Goal: Task Accomplishment & Management: Manage account settings

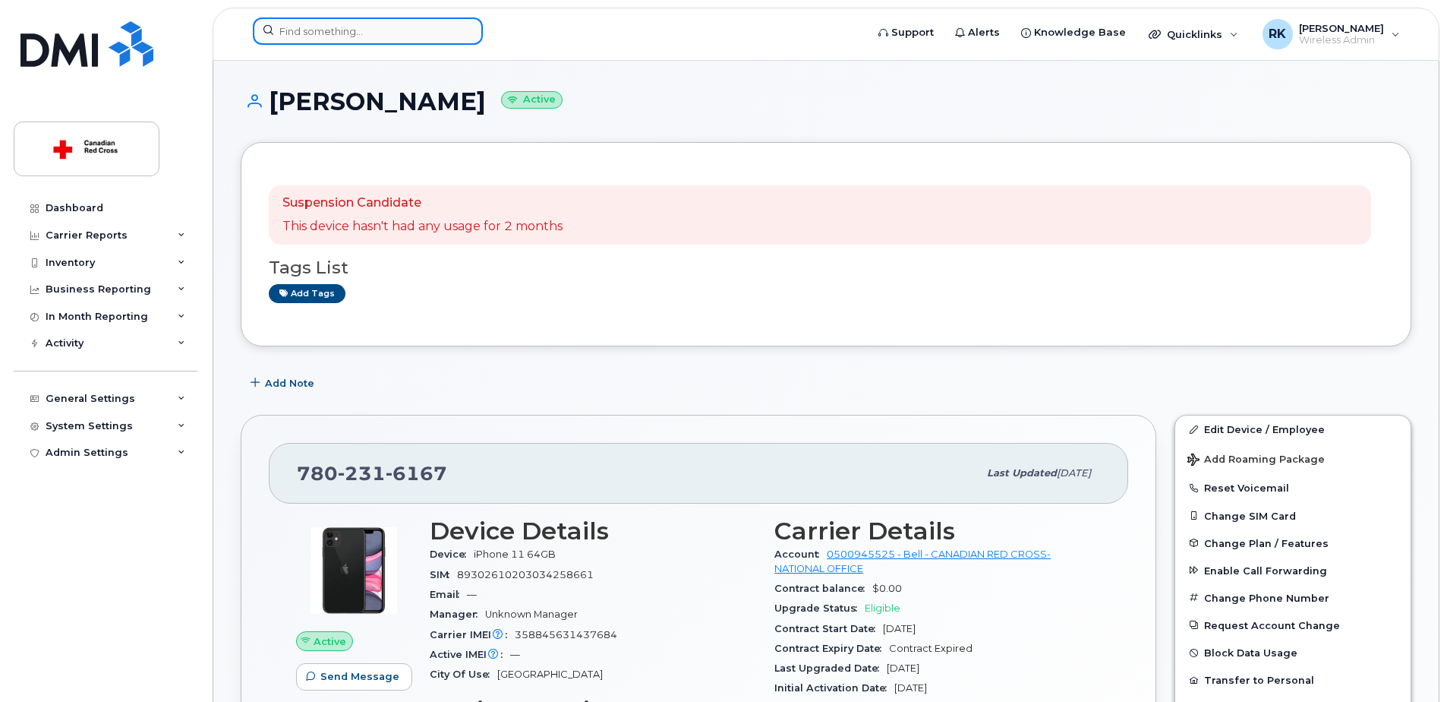
click at [288, 33] on input at bounding box center [368, 30] width 230 height 27
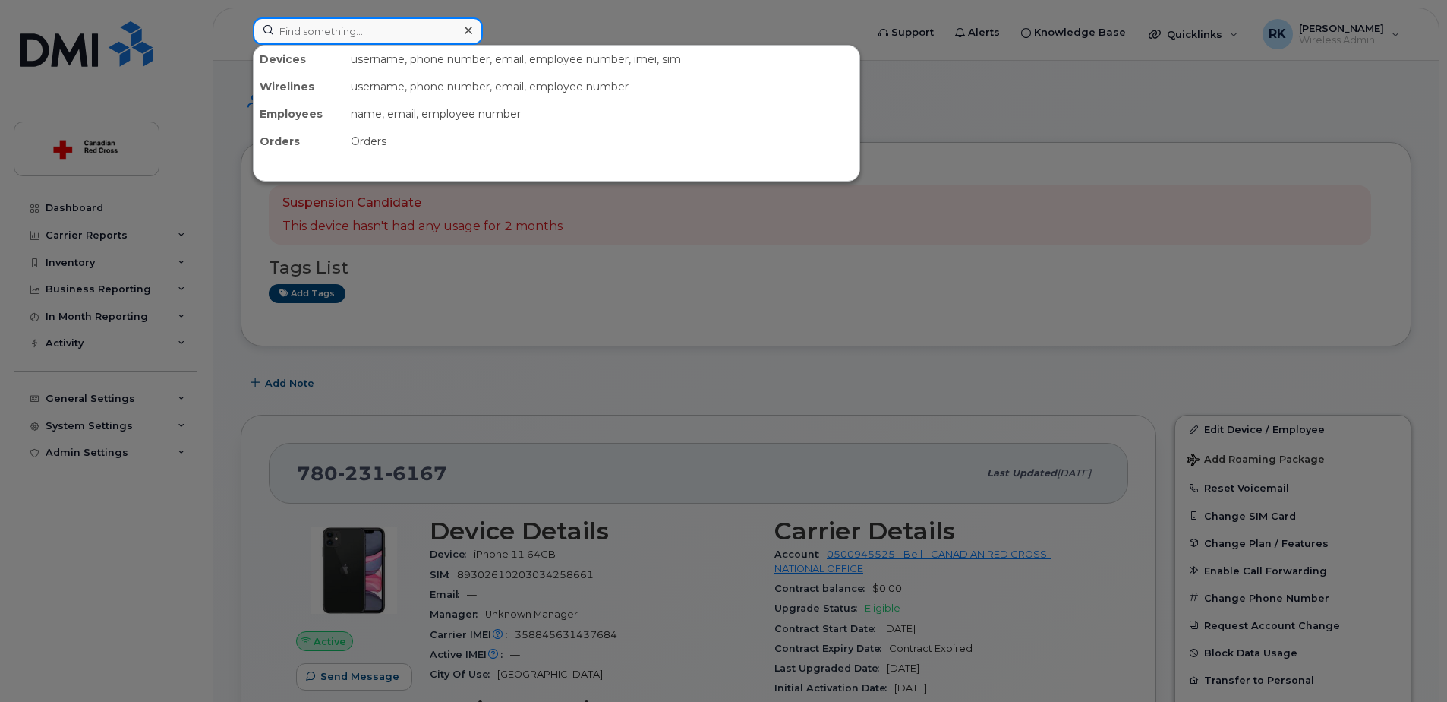
paste input "Amanda Anderson"
type input "Amanda Anderson"
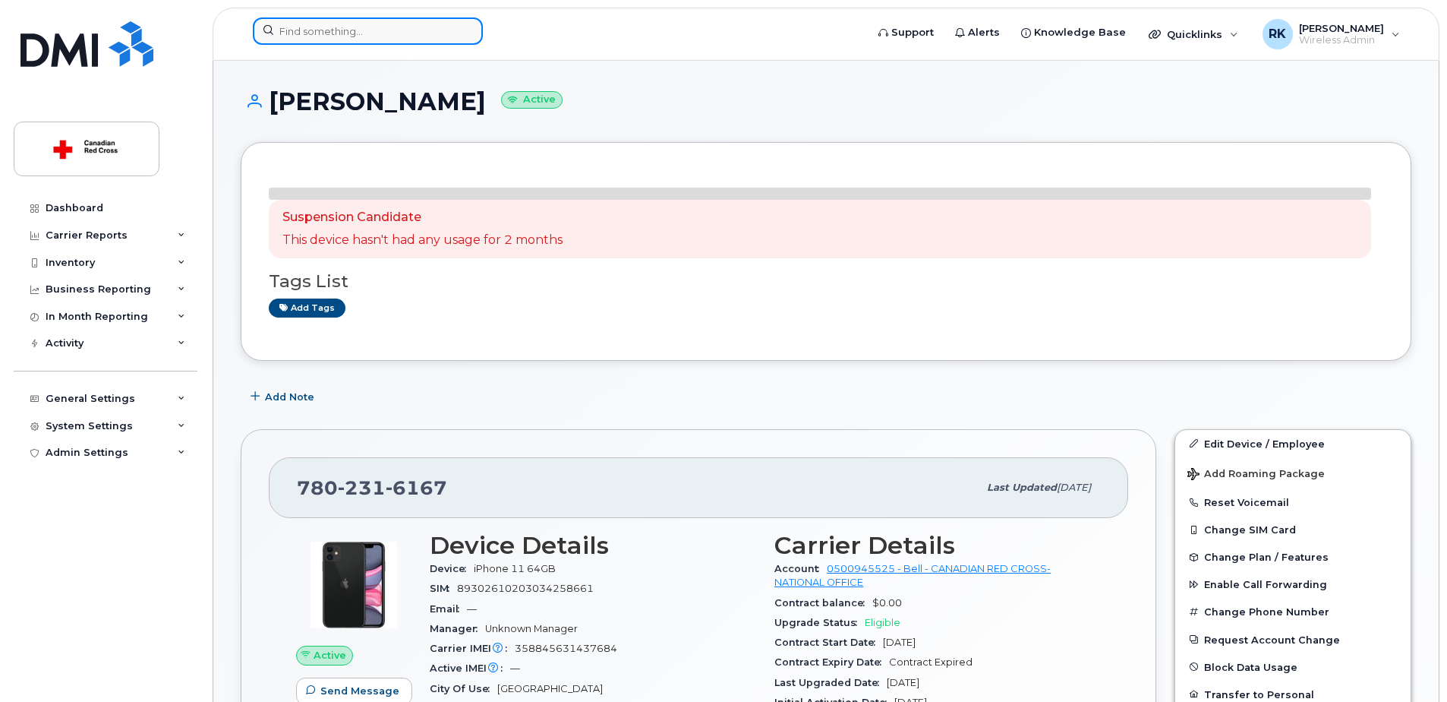
click at [355, 36] on input at bounding box center [368, 30] width 230 height 27
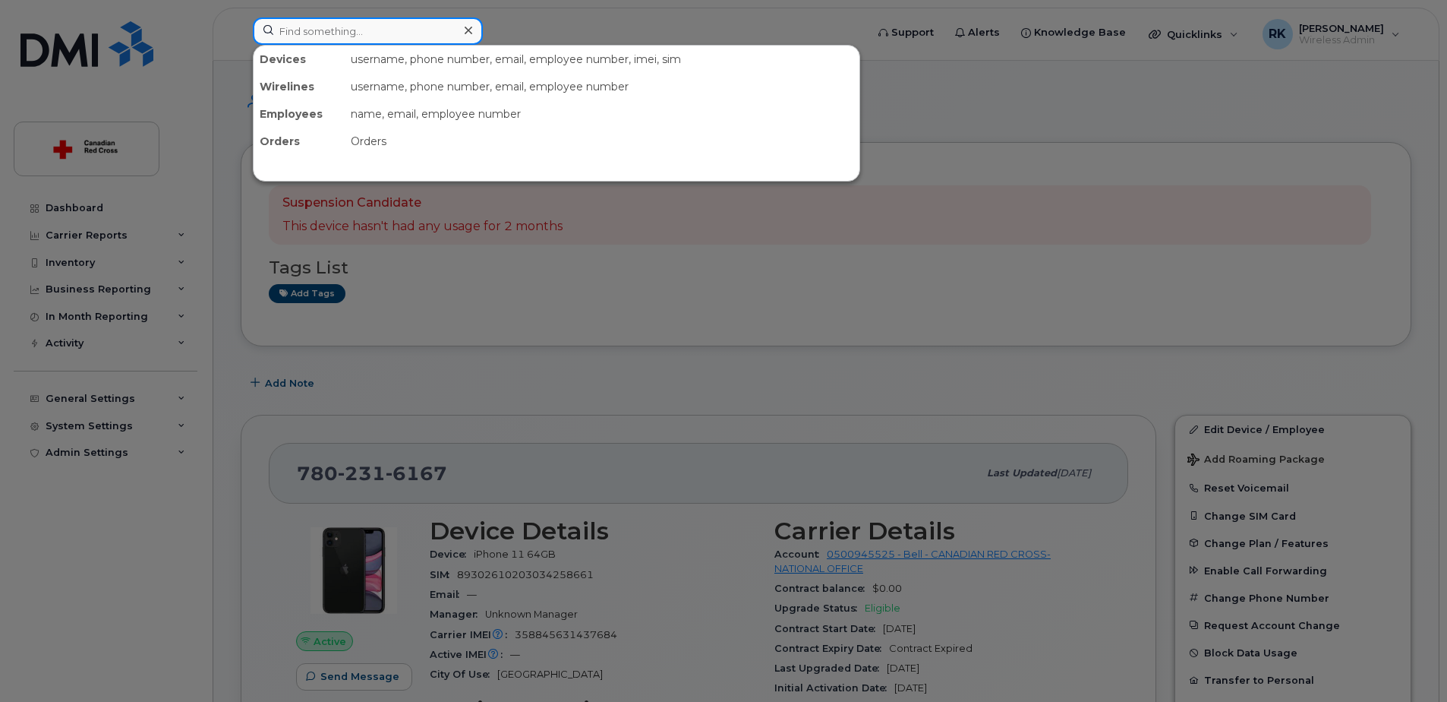
paste input "[PERSON_NAME]"
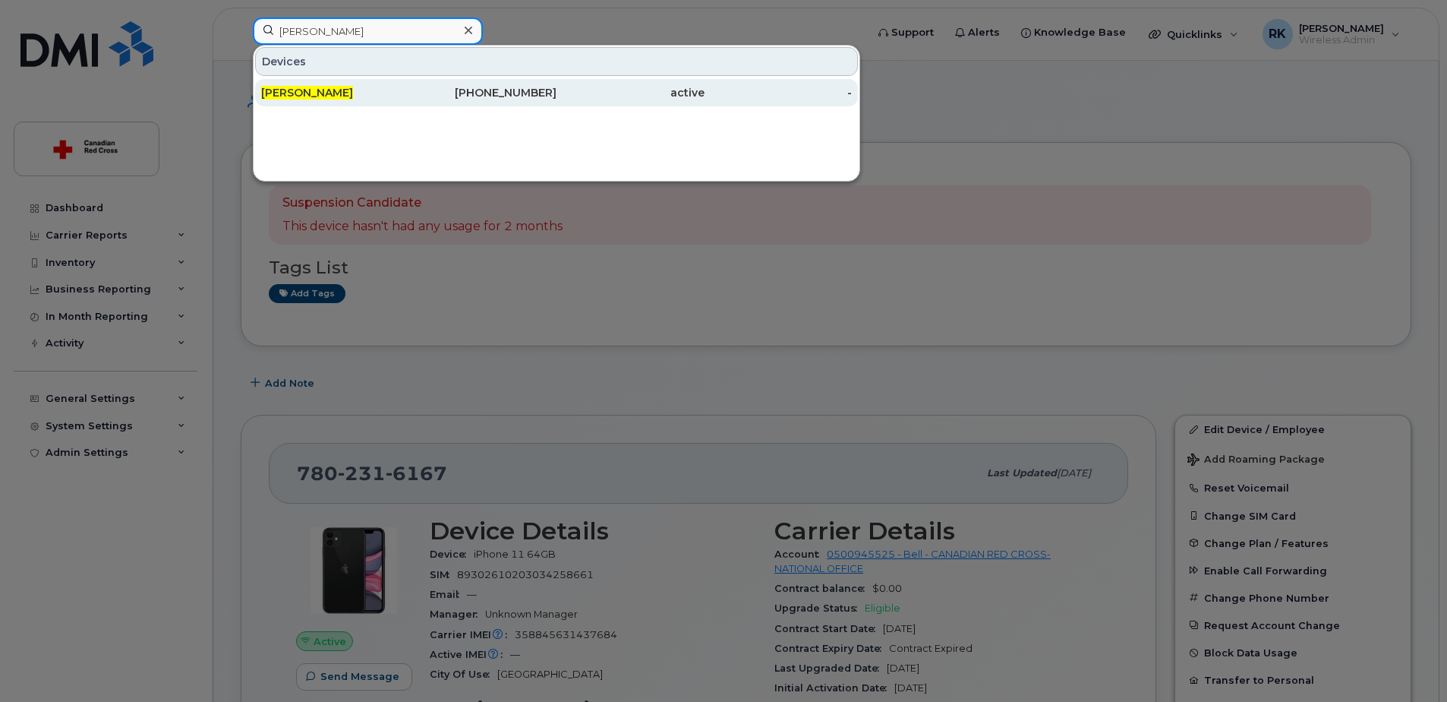
type input "[PERSON_NAME]"
click at [353, 89] on span "Amanda Anderson" at bounding box center [307, 93] width 92 height 14
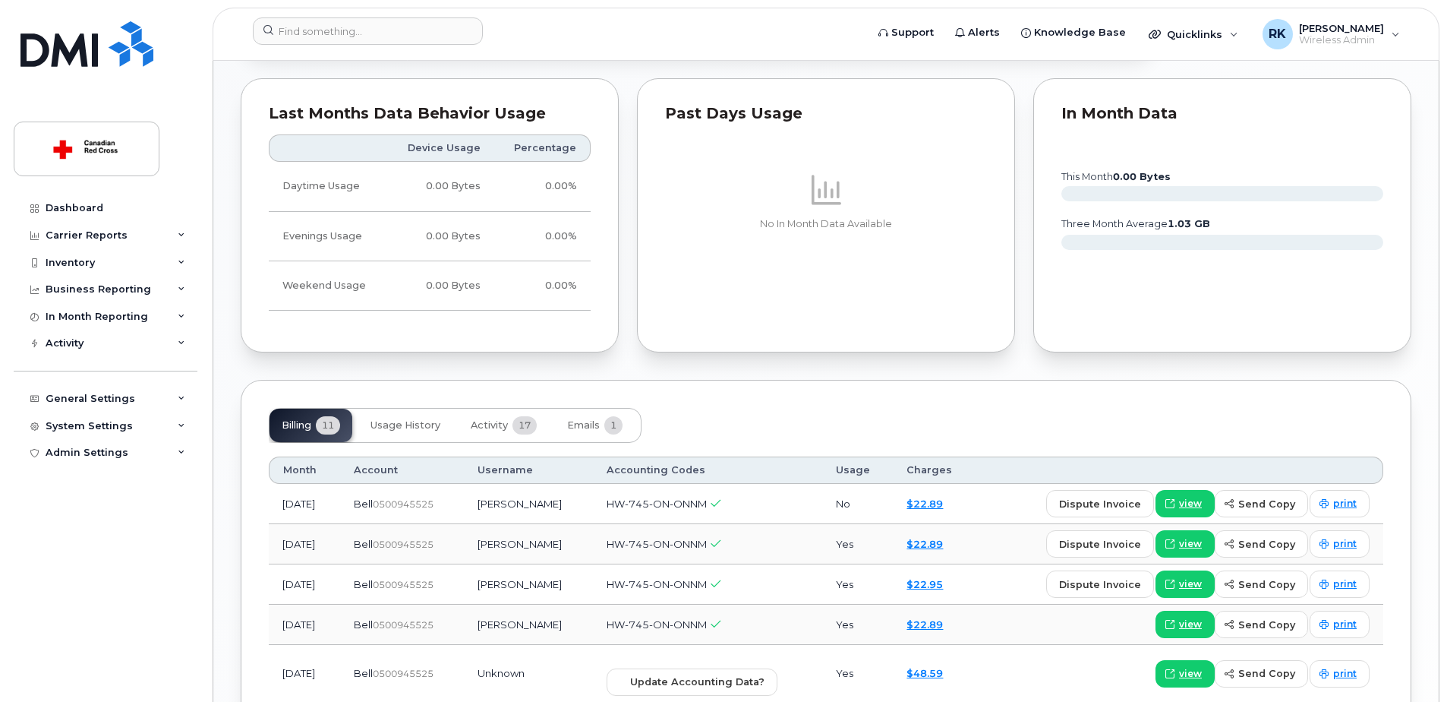
scroll to position [911, 0]
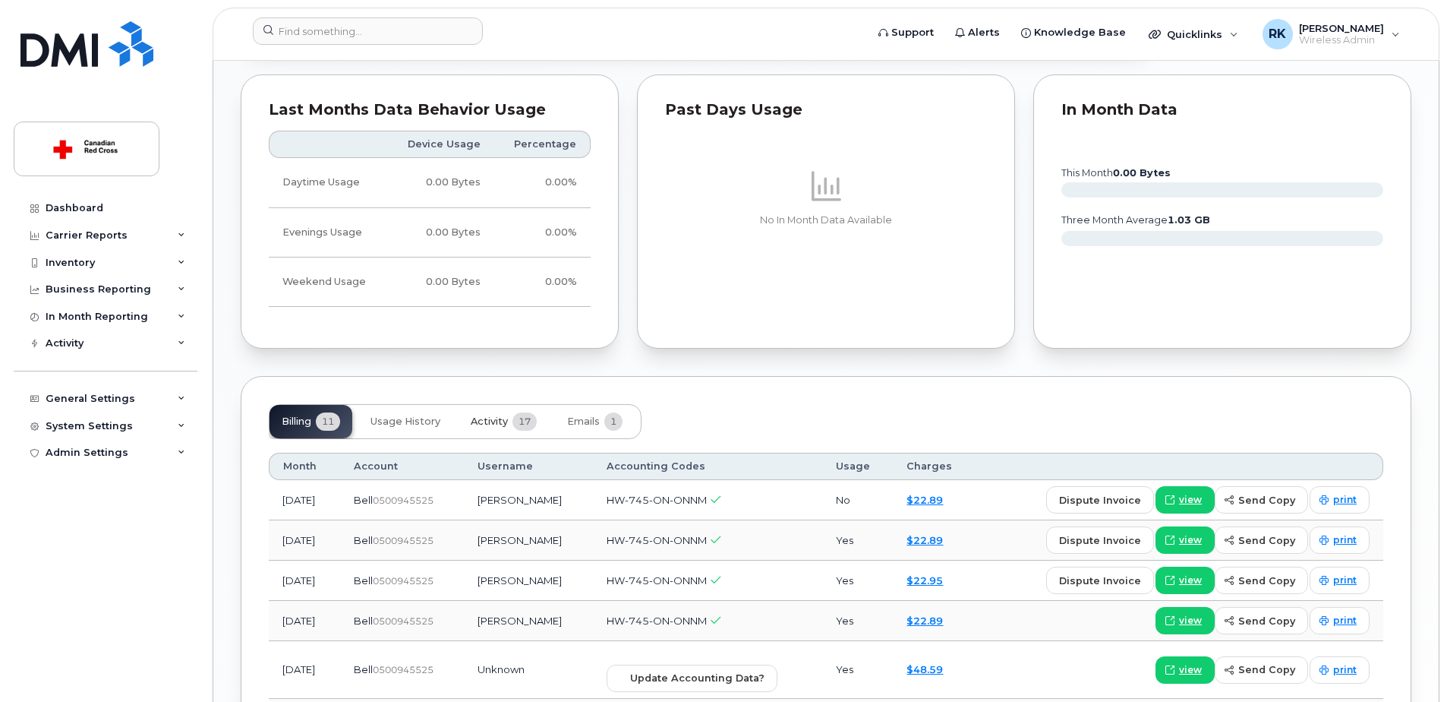
click at [518, 411] on button "Activity 17" at bounding box center [504, 421] width 90 height 33
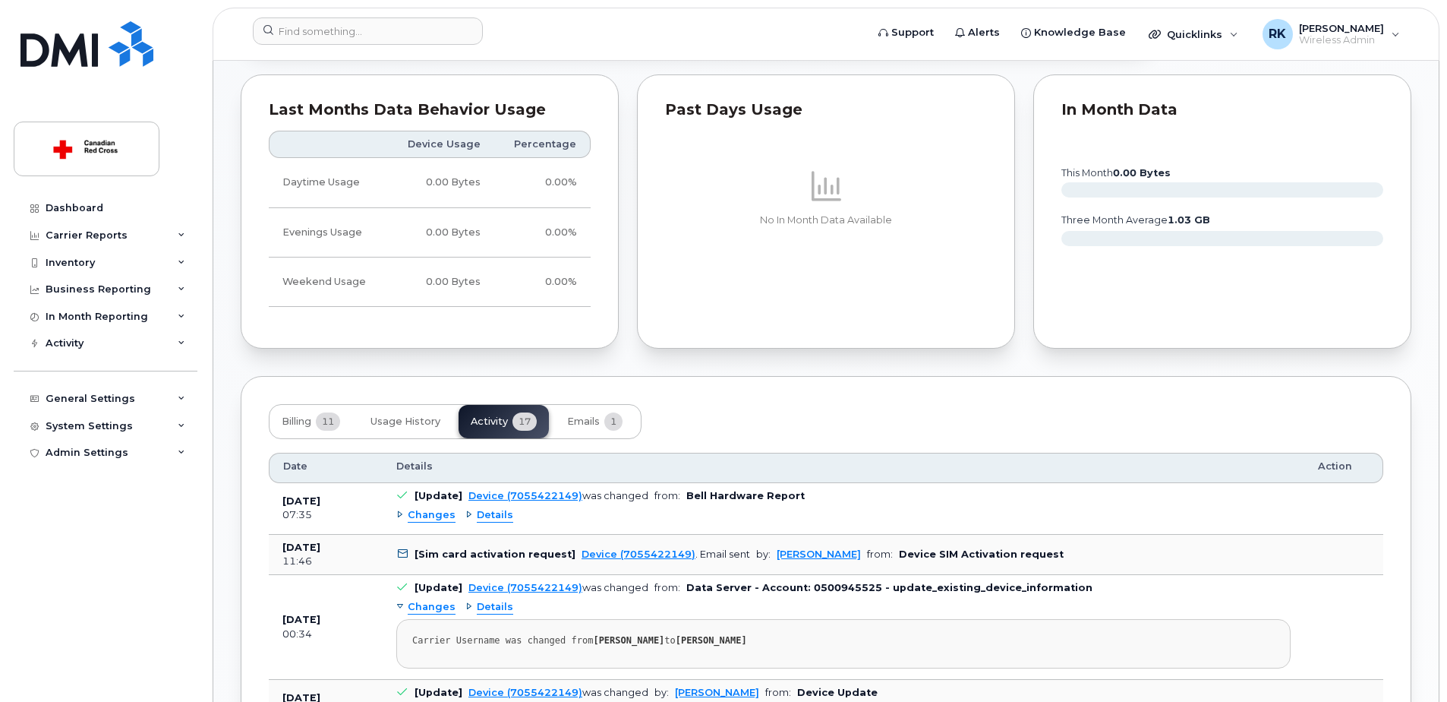
click at [489, 511] on span "Details" at bounding box center [495, 515] width 36 height 14
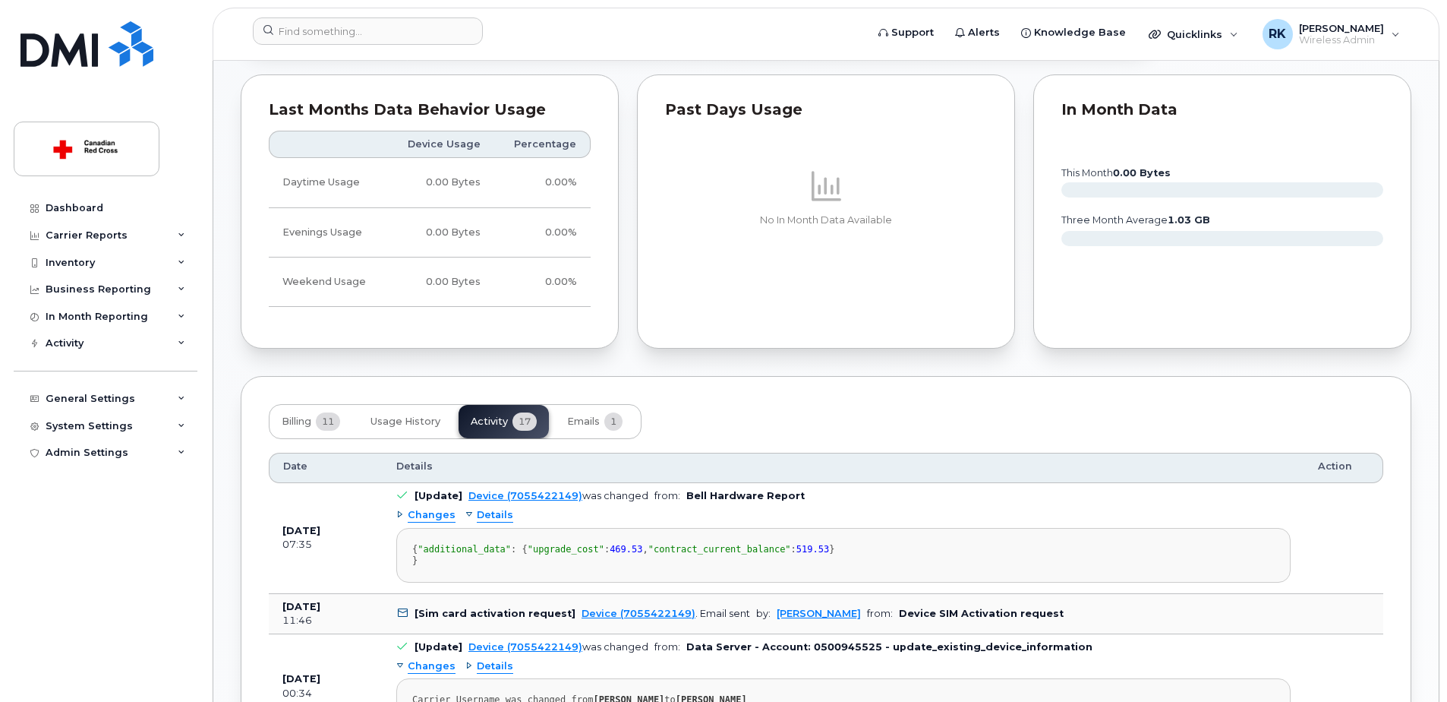
click at [430, 516] on span "Changes" at bounding box center [432, 515] width 48 height 14
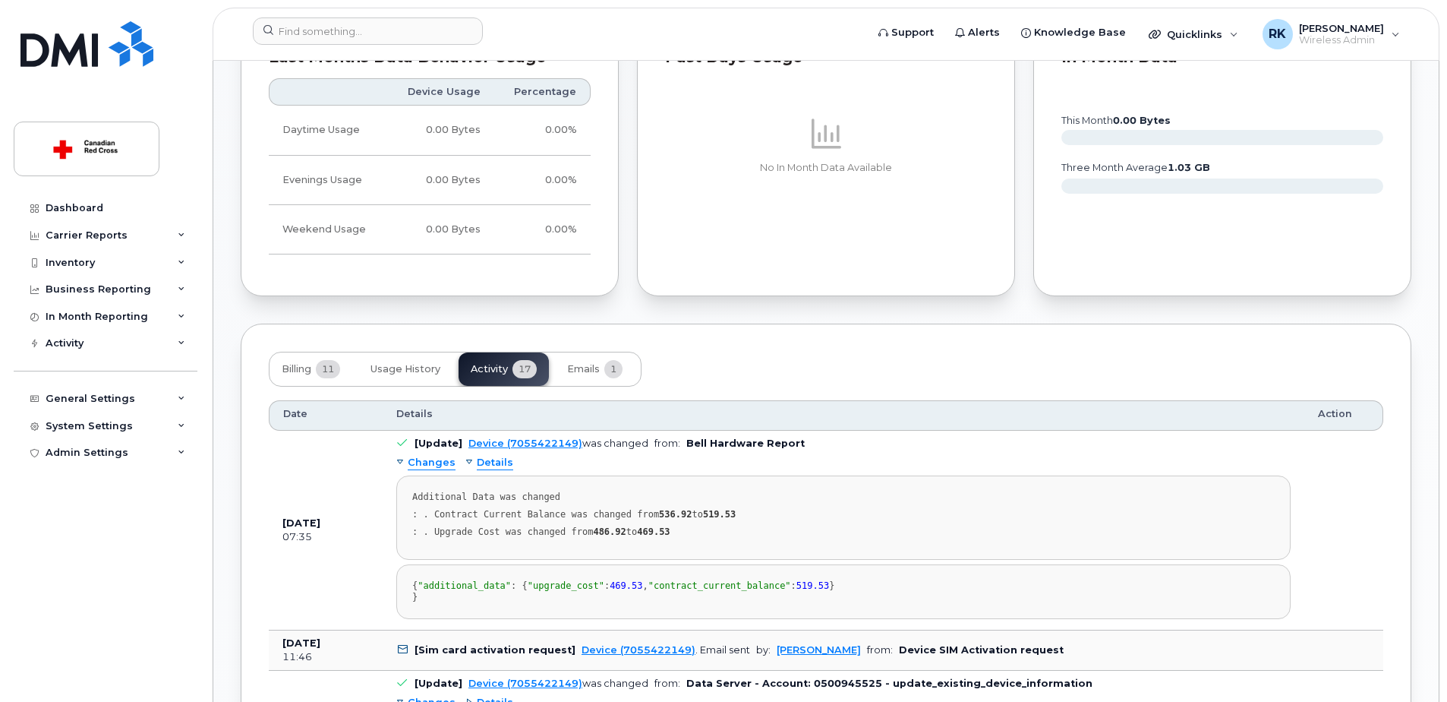
scroll to position [987, 0]
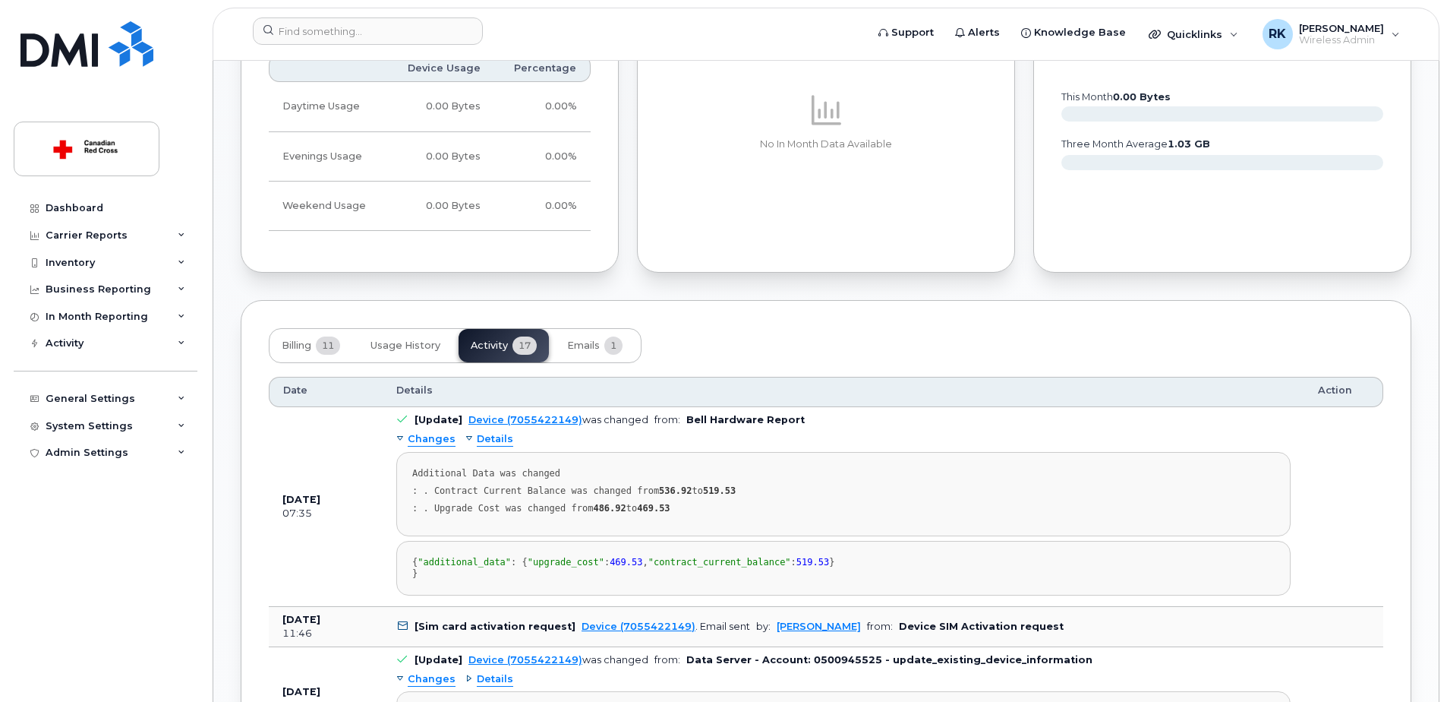
click at [292, 35] on input at bounding box center [368, 30] width 230 height 27
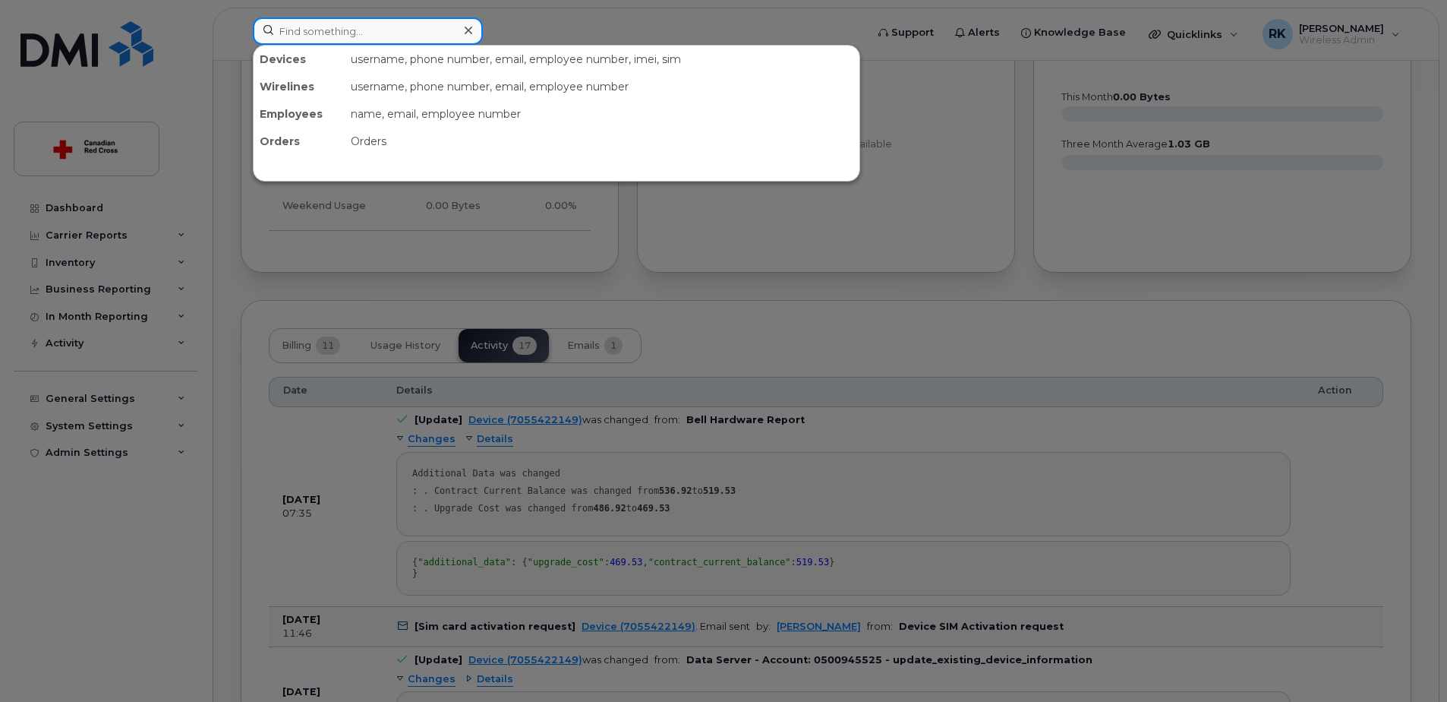
paste input "5192217717"
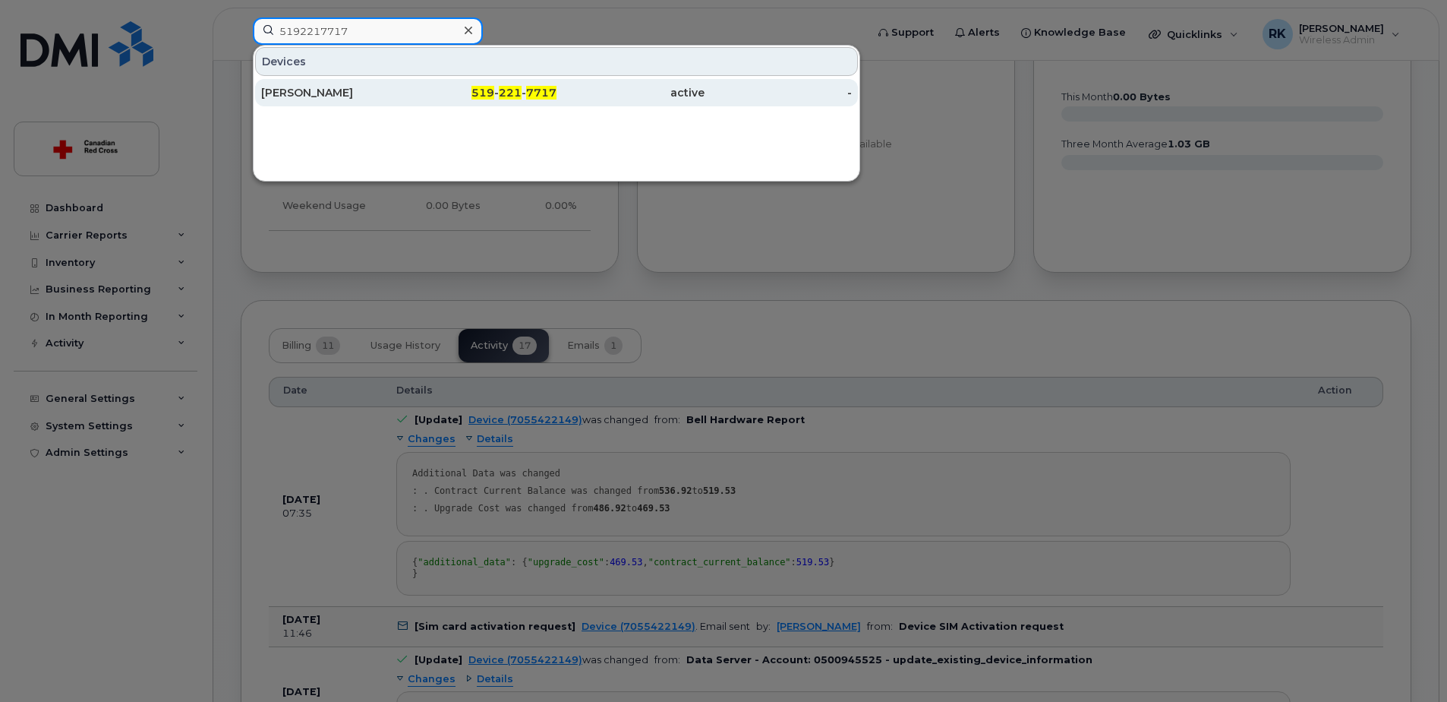
type input "5192217717"
click at [320, 93] on div "[PERSON_NAME]" at bounding box center [335, 92] width 148 height 15
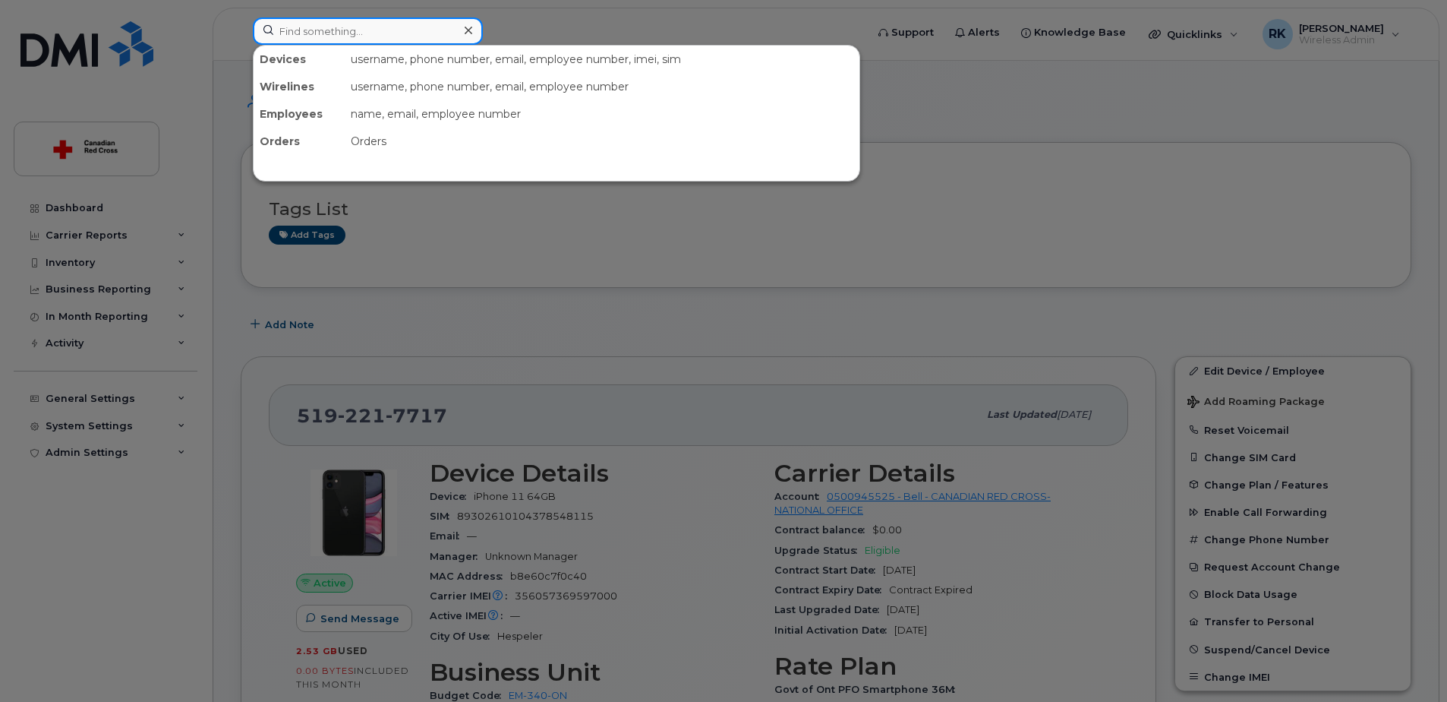
click at [317, 21] on input at bounding box center [368, 30] width 230 height 27
paste input "519-221-7717"
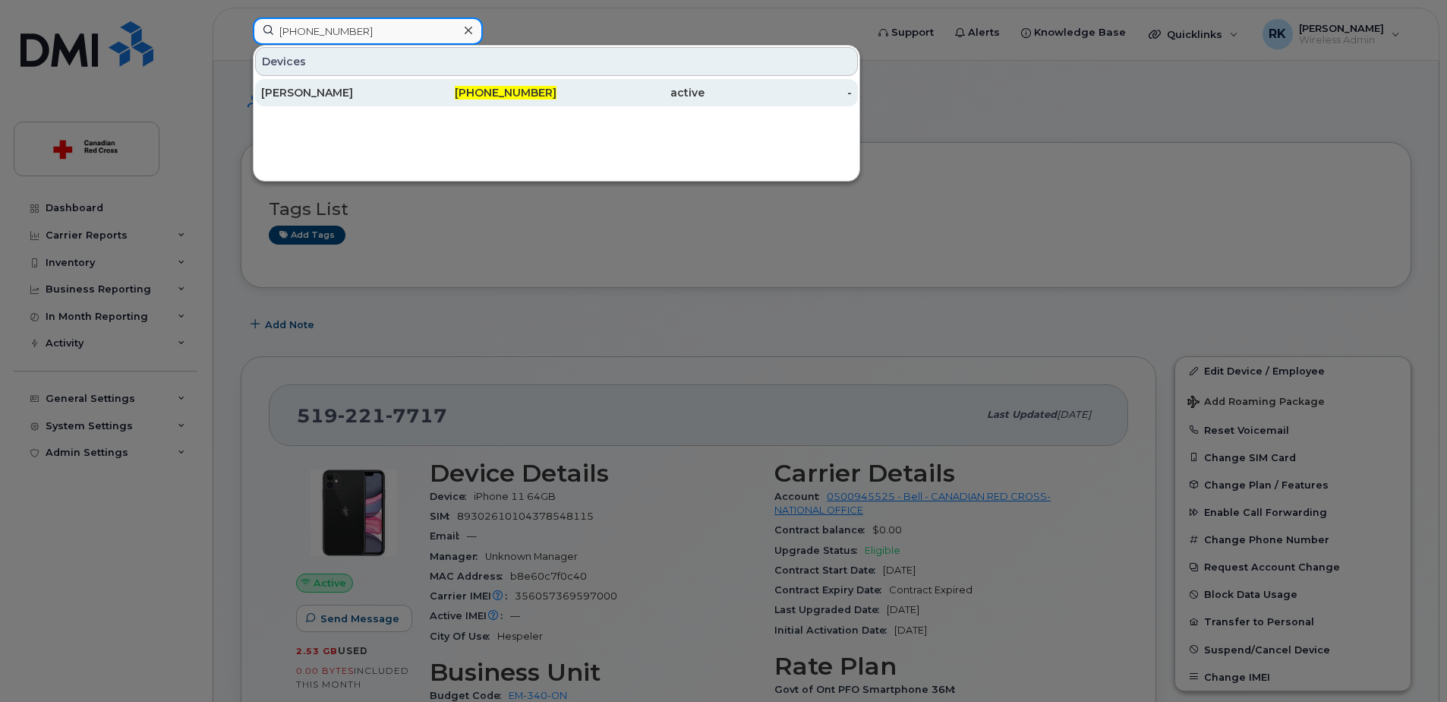
type input "519-221-7717"
click at [322, 93] on div "[PERSON_NAME]" at bounding box center [335, 92] width 148 height 15
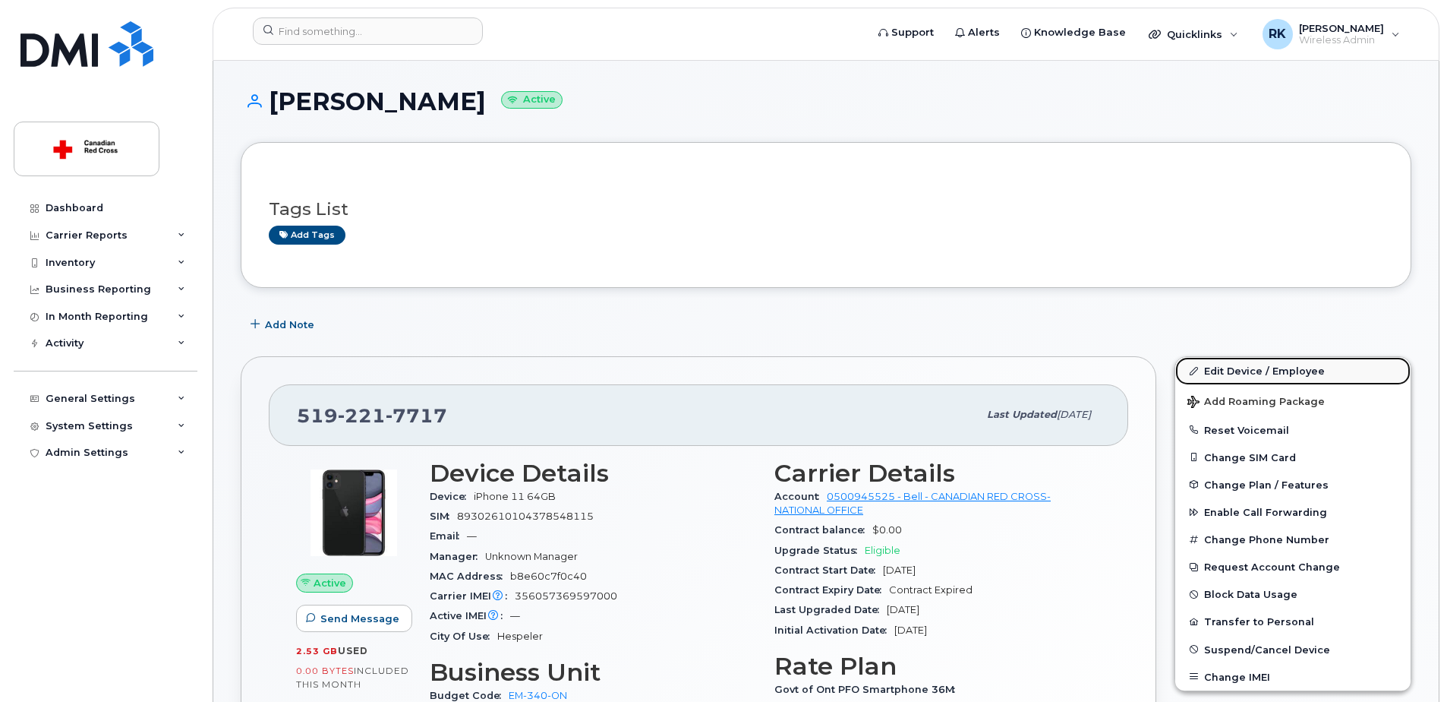
click at [1235, 364] on link "Edit Device / Employee" at bounding box center [1292, 370] width 235 height 27
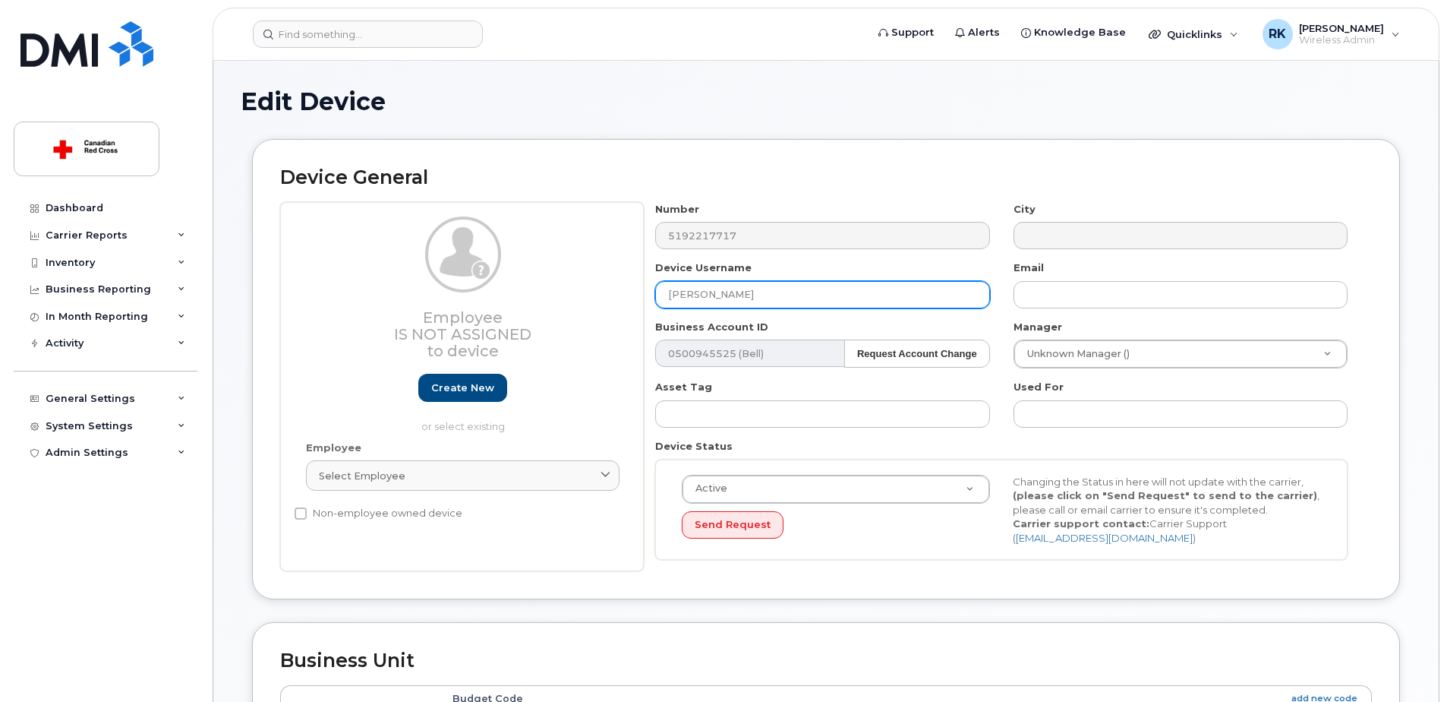
drag, startPoint x: 792, startPoint y: 301, endPoint x: 613, endPoint y: 319, distance: 180.1
click at [613, 319] on div "Employee Is not assigned to device Create new or select existing Employee Selec…" at bounding box center [826, 387] width 1092 height 370
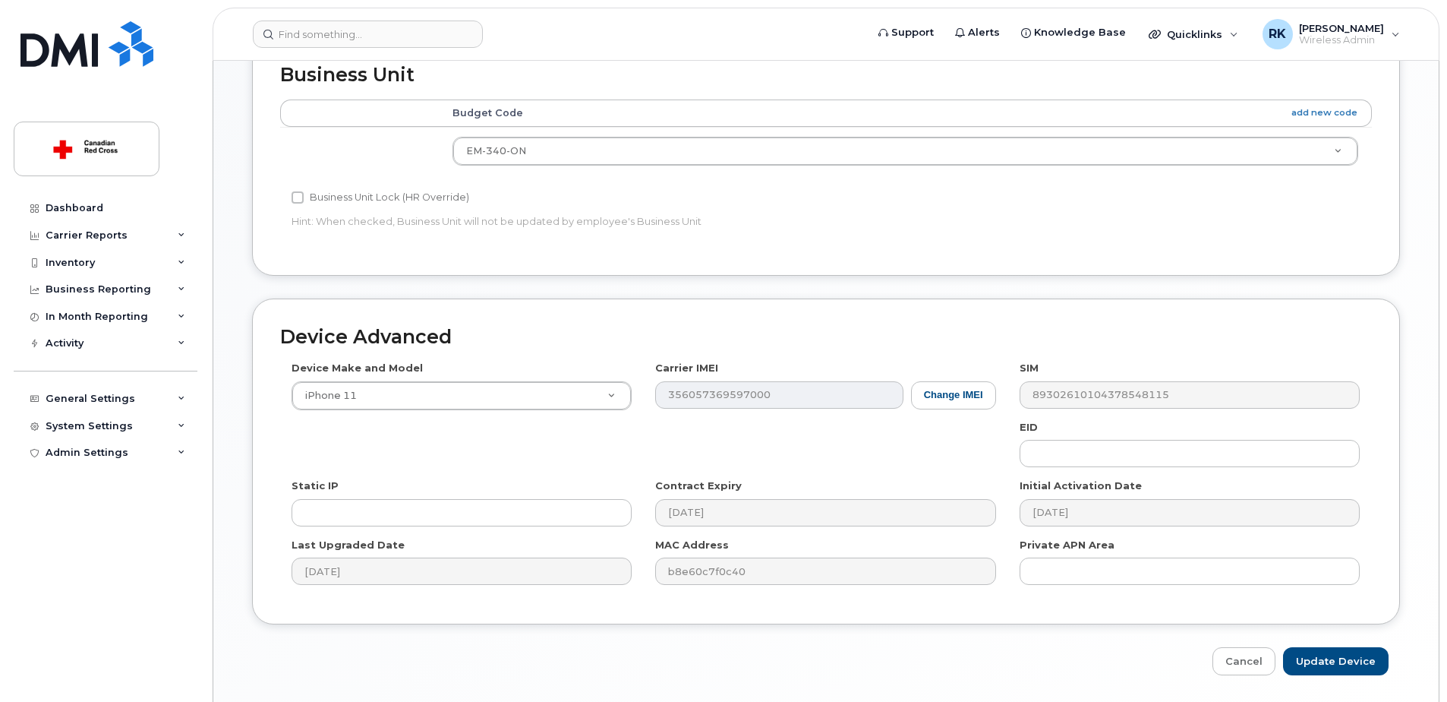
scroll to position [559, 0]
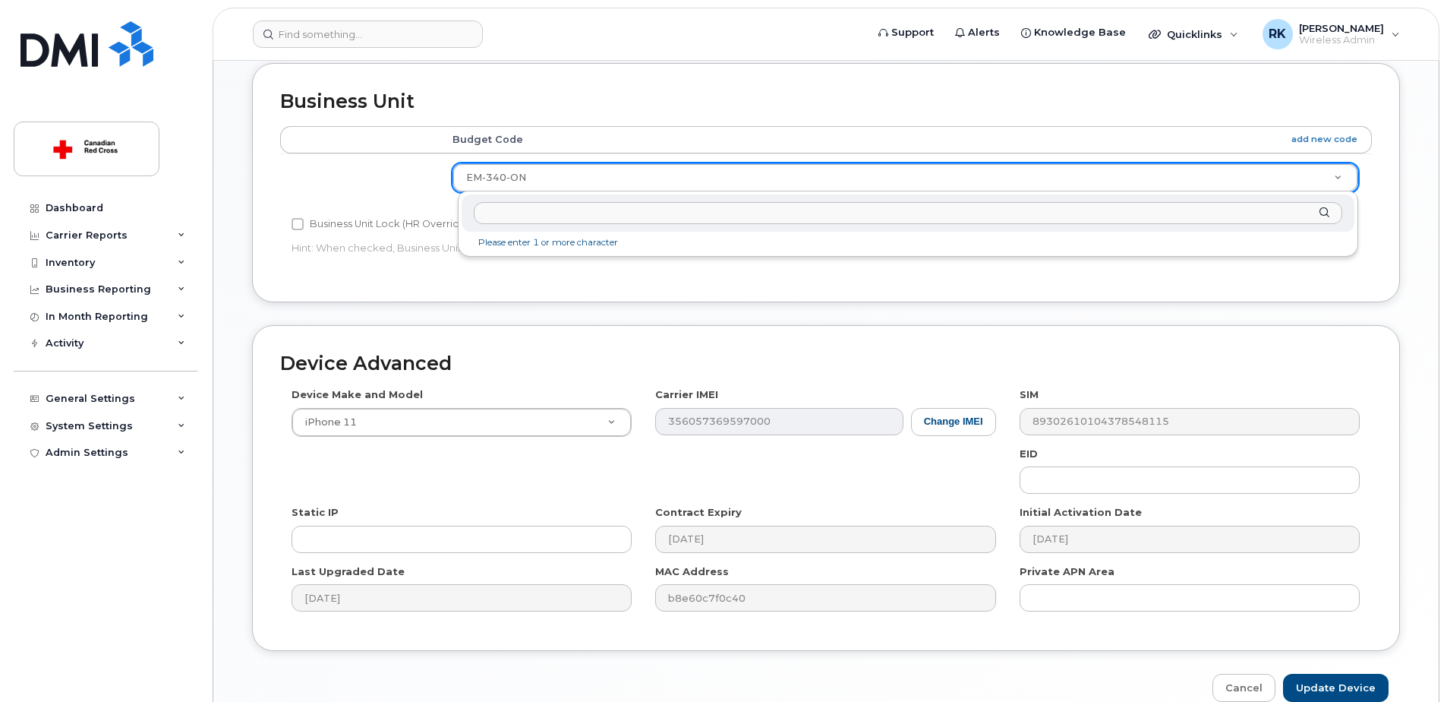
drag, startPoint x: 543, startPoint y: 181, endPoint x: 463, endPoint y: 177, distance: 79.9
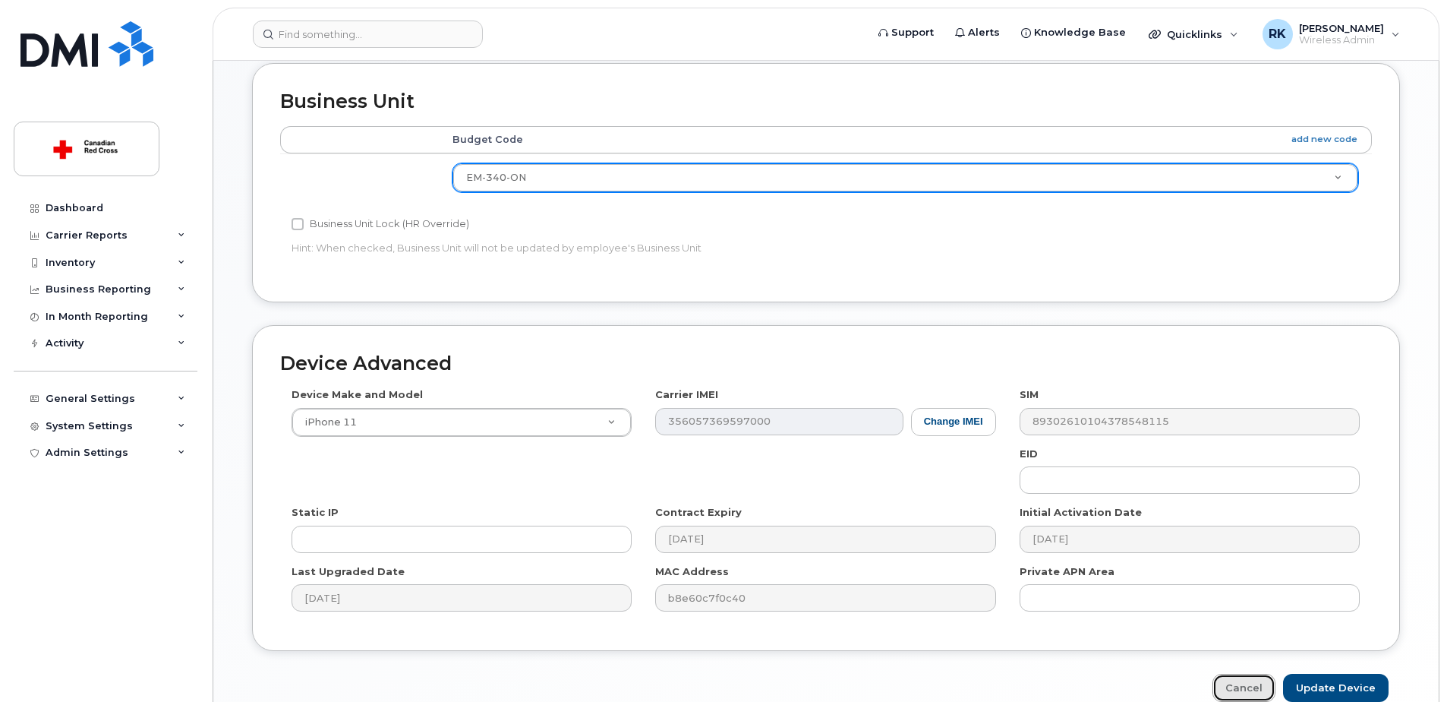
click at [1248, 683] on link "Cancel" at bounding box center [1244, 688] width 63 height 28
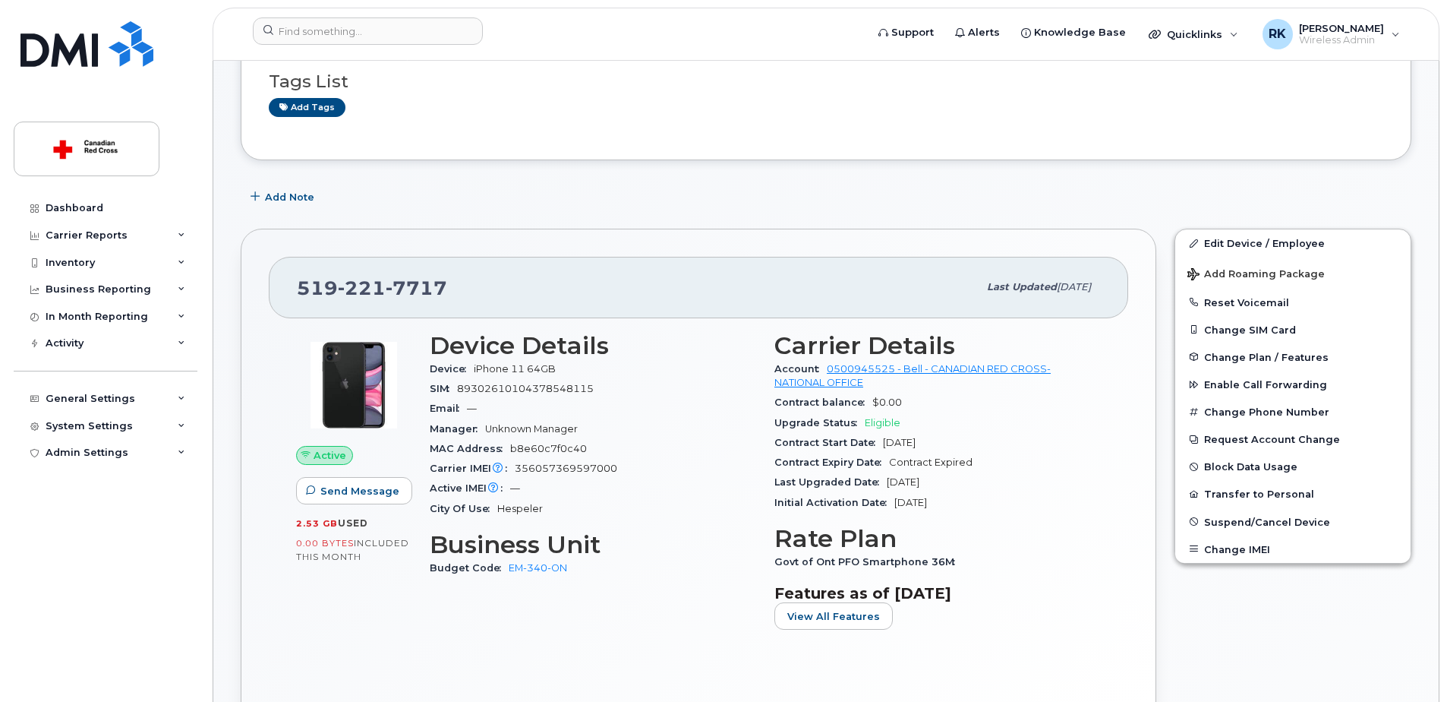
scroll to position [152, 0]
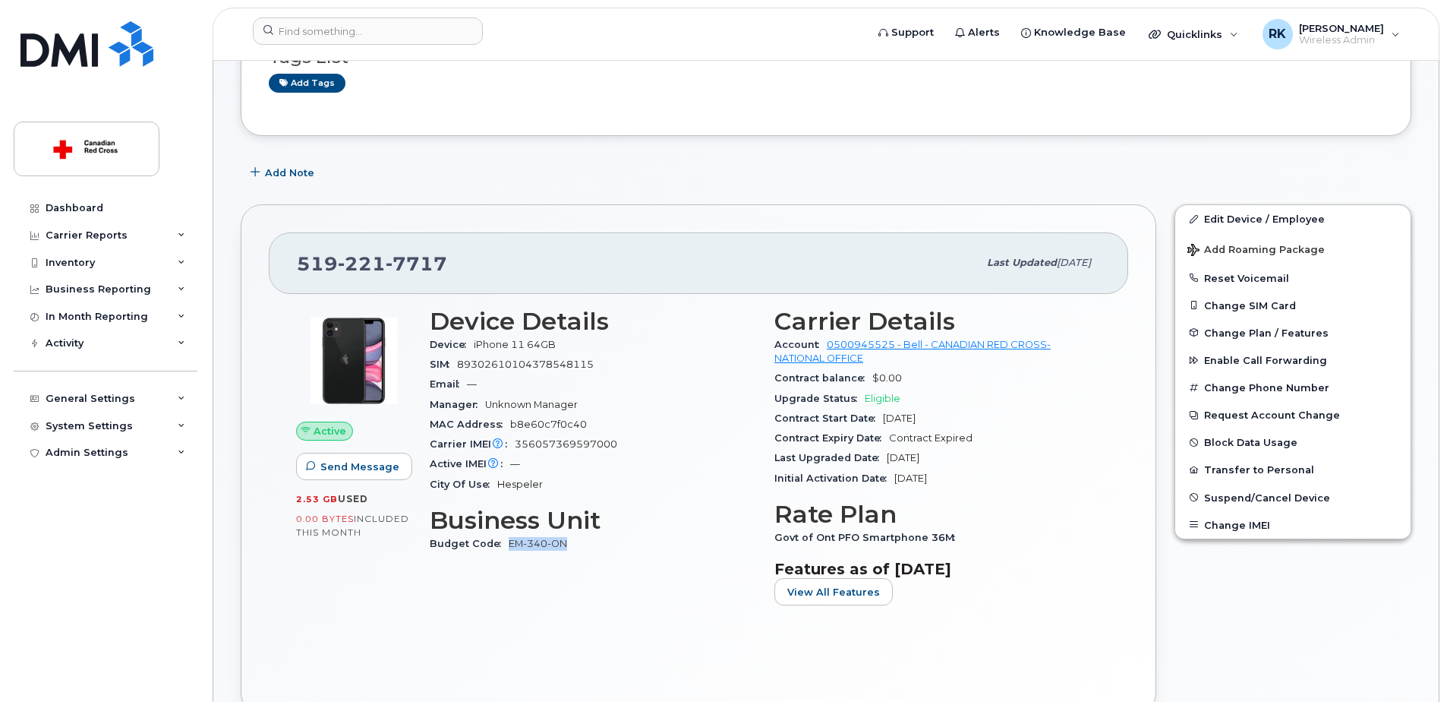
drag, startPoint x: 575, startPoint y: 539, endPoint x: 508, endPoint y: 546, distance: 67.2
click at [508, 545] on div "Budget Code EM-340-ON" at bounding box center [593, 544] width 327 height 20
copy link "EM-340-ON"
drag, startPoint x: 1266, startPoint y: 218, endPoint x: 1256, endPoint y: 226, distance: 12.9
click at [1266, 218] on link "Edit Device / Employee" at bounding box center [1292, 218] width 235 height 27
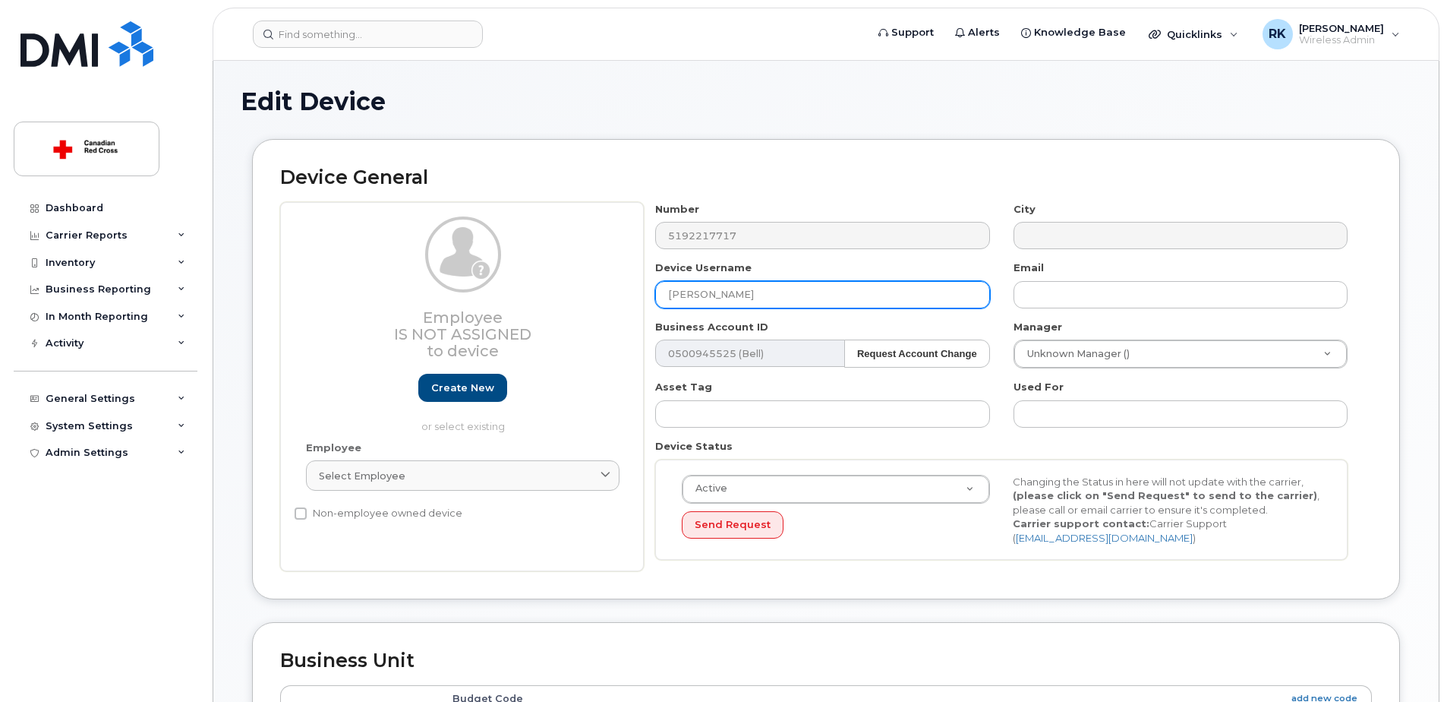
drag, startPoint x: 767, startPoint y: 293, endPoint x: 567, endPoint y: 301, distance: 199.9
click at [567, 301] on div "Employee Is not assigned to device Create new or select existing Employee Selec…" at bounding box center [826, 387] width 1092 height 370
paste input "Meagan Doan"
type input "[PERSON_NAME]"
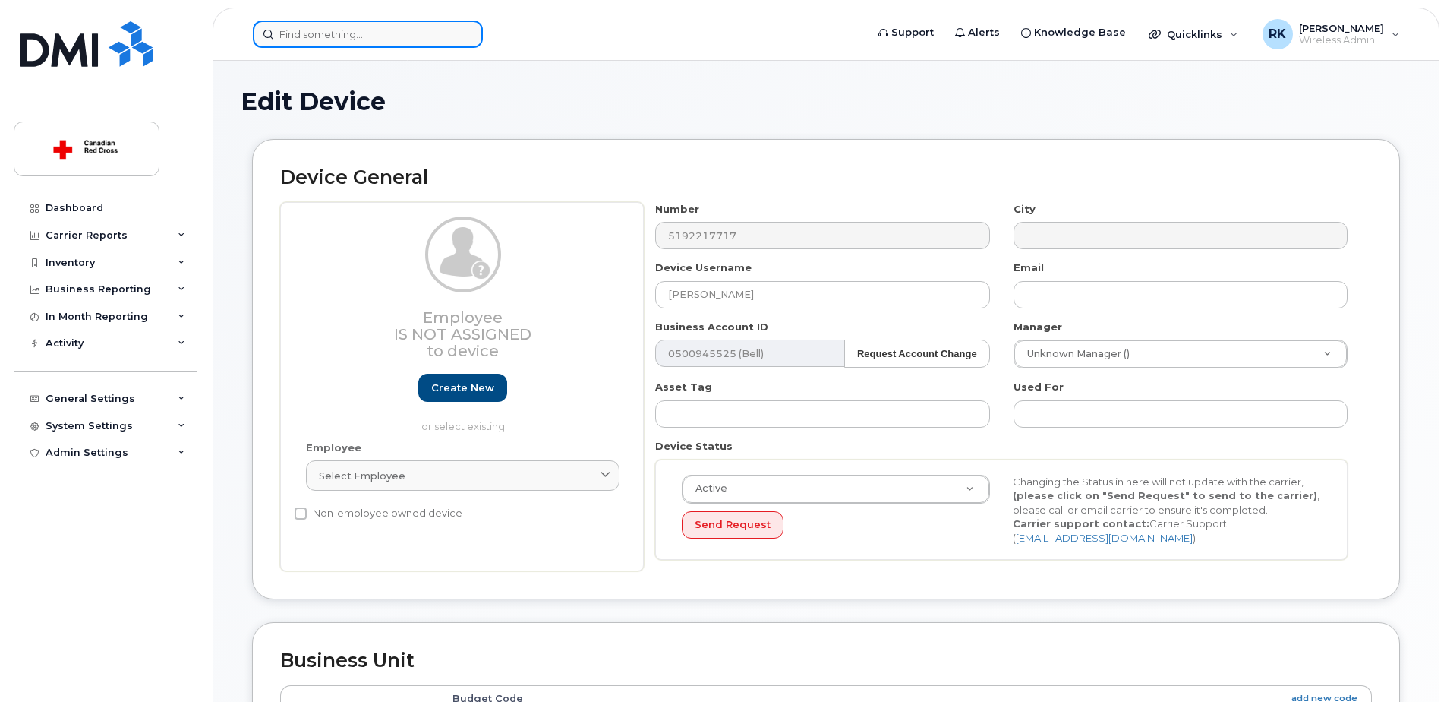
click at [319, 36] on input at bounding box center [368, 34] width 230 height 27
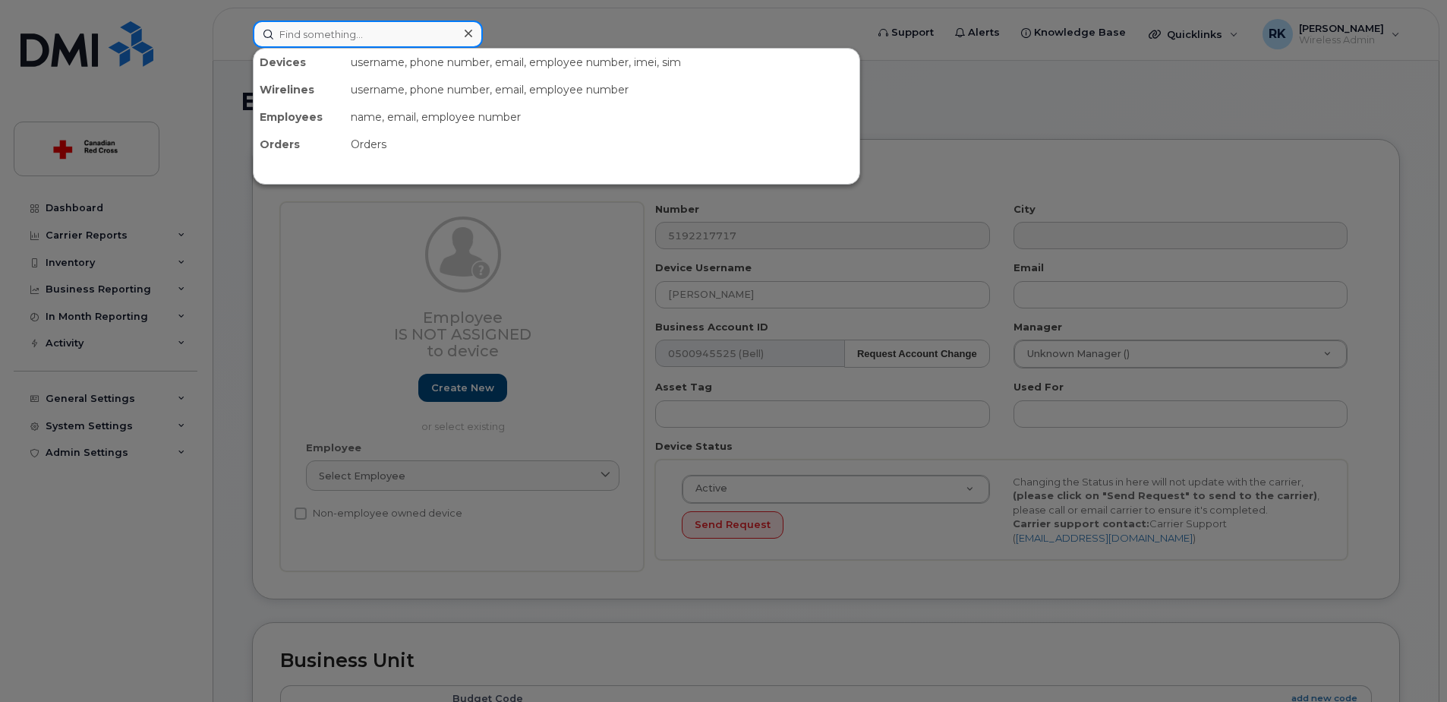
paste input "[PERSON_NAME]"
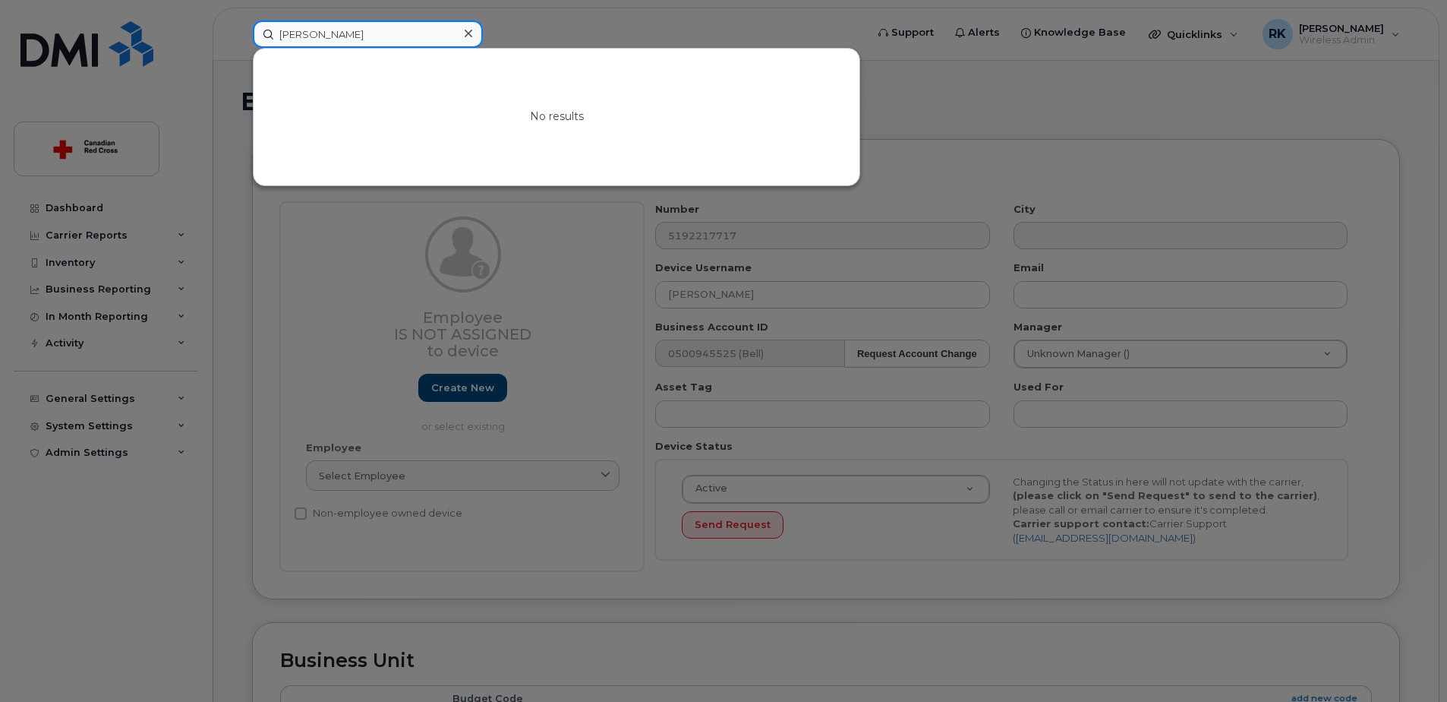
type input "[PERSON_NAME]"
click at [1071, 140] on div at bounding box center [723, 351] width 1447 height 702
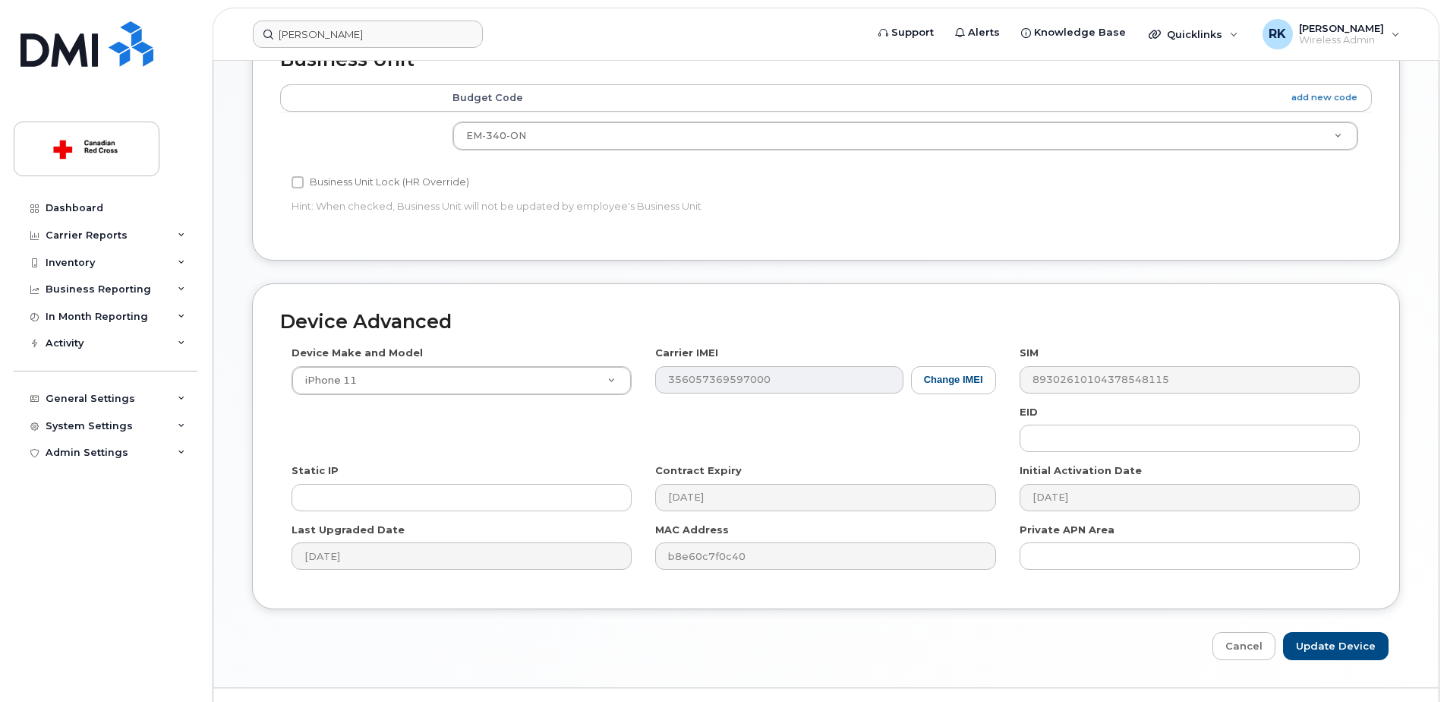
scroll to position [635, 0]
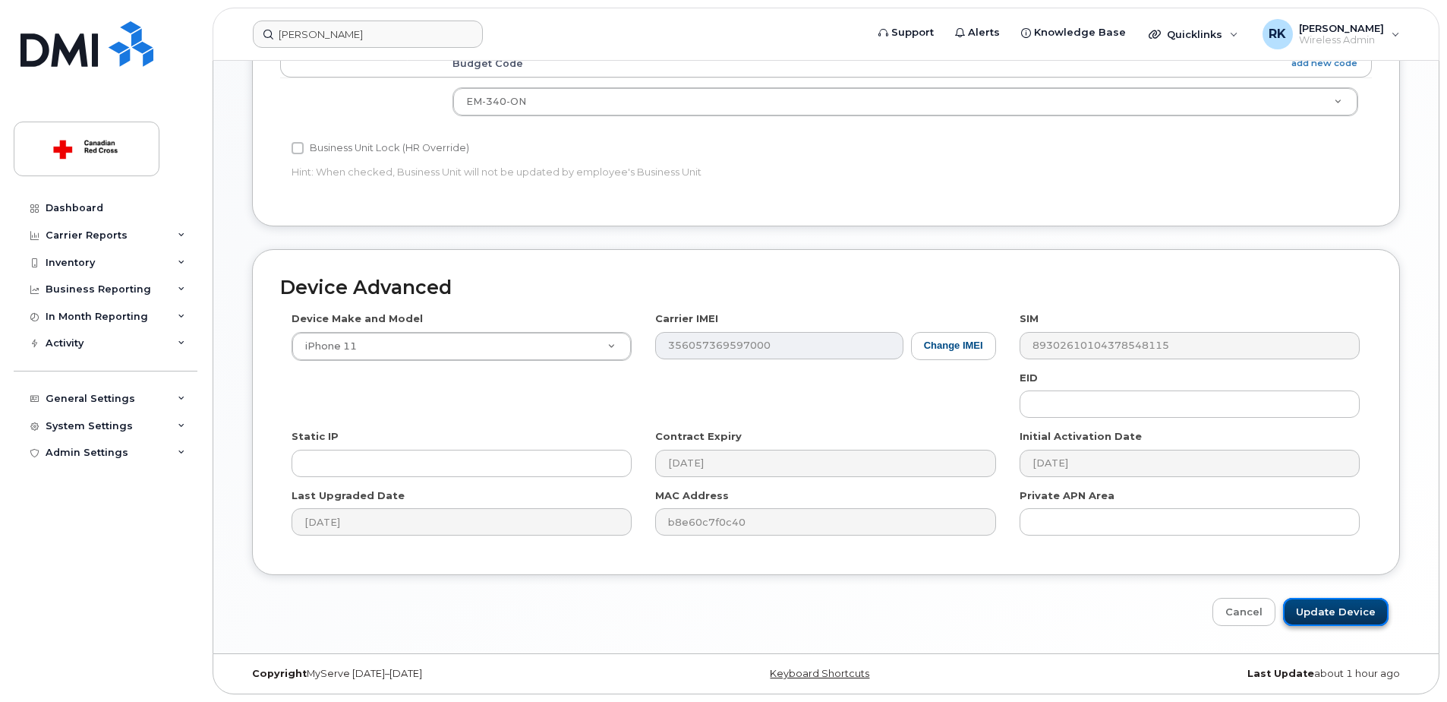
click at [1317, 609] on input "Update Device" at bounding box center [1336, 612] width 106 height 28
type input "Saving..."
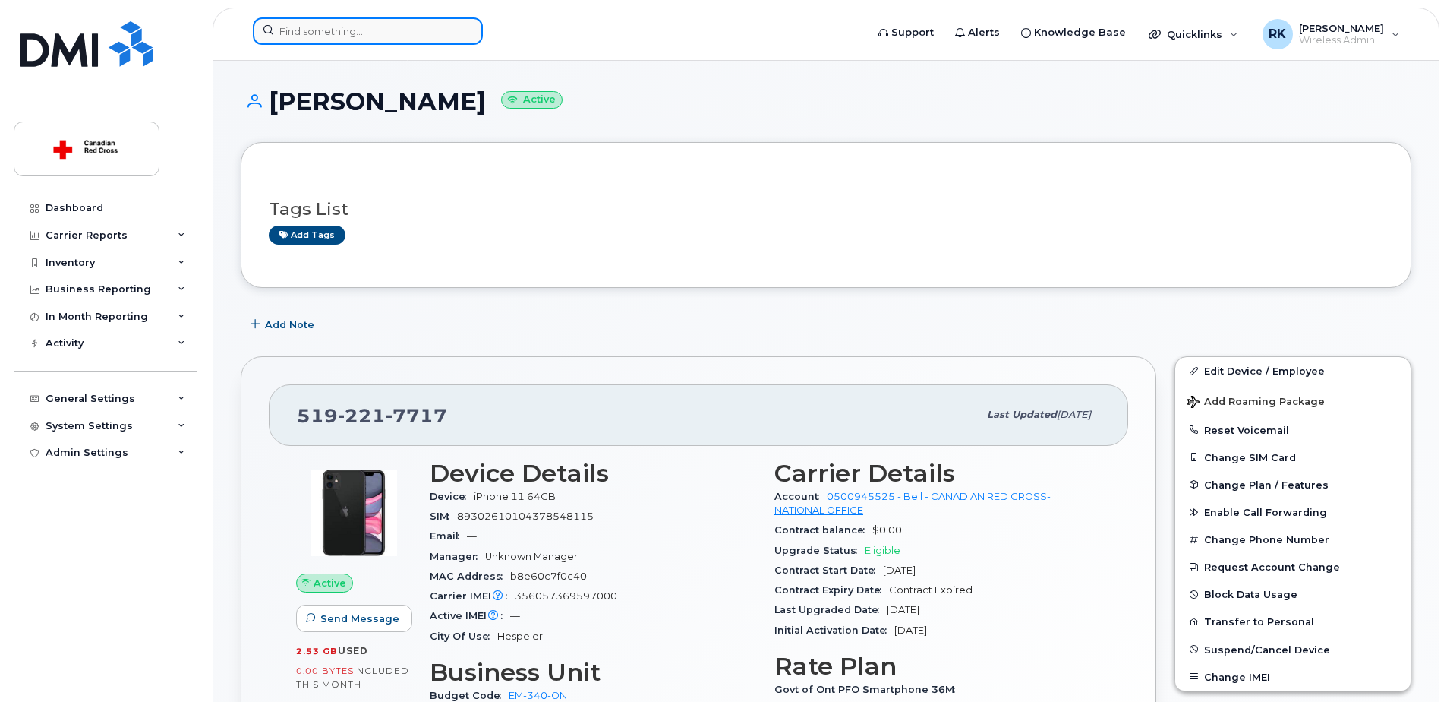
click at [308, 29] on input at bounding box center [368, 30] width 230 height 27
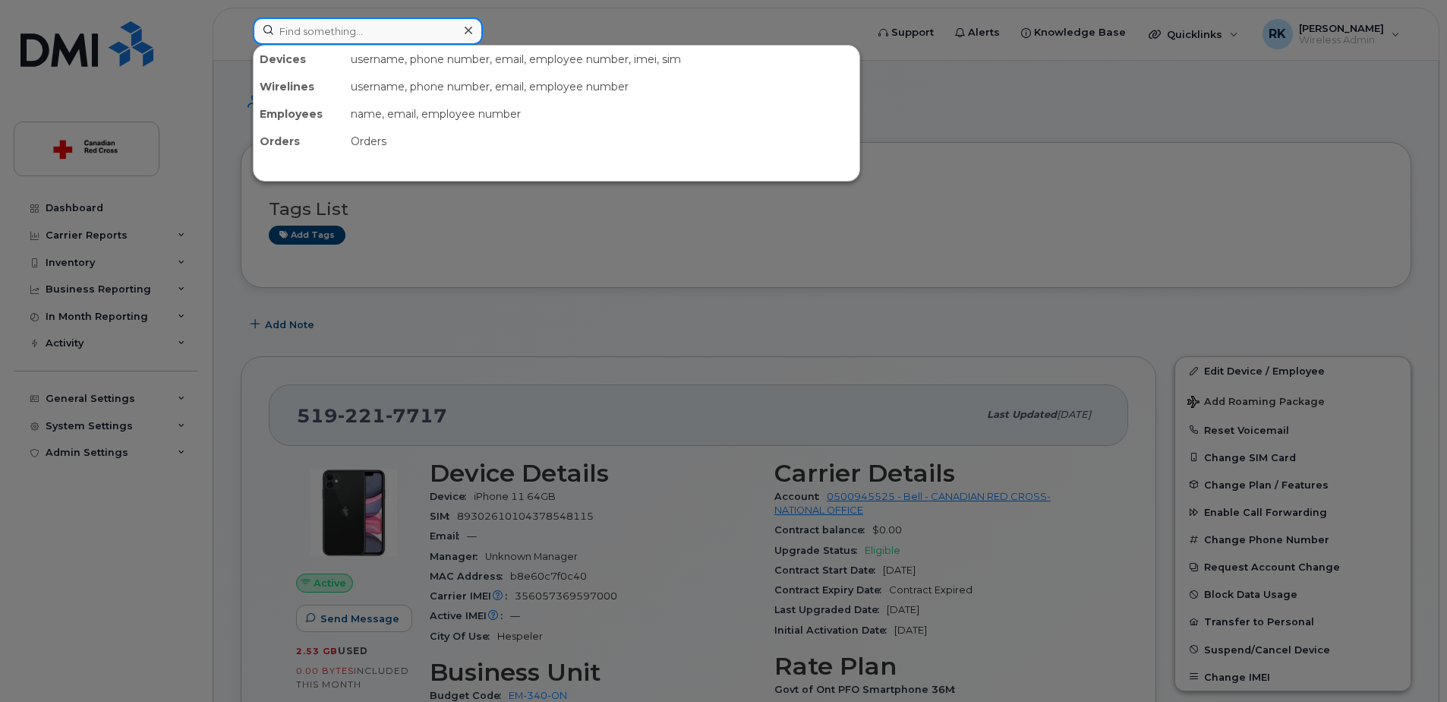
paste input "7802316167"
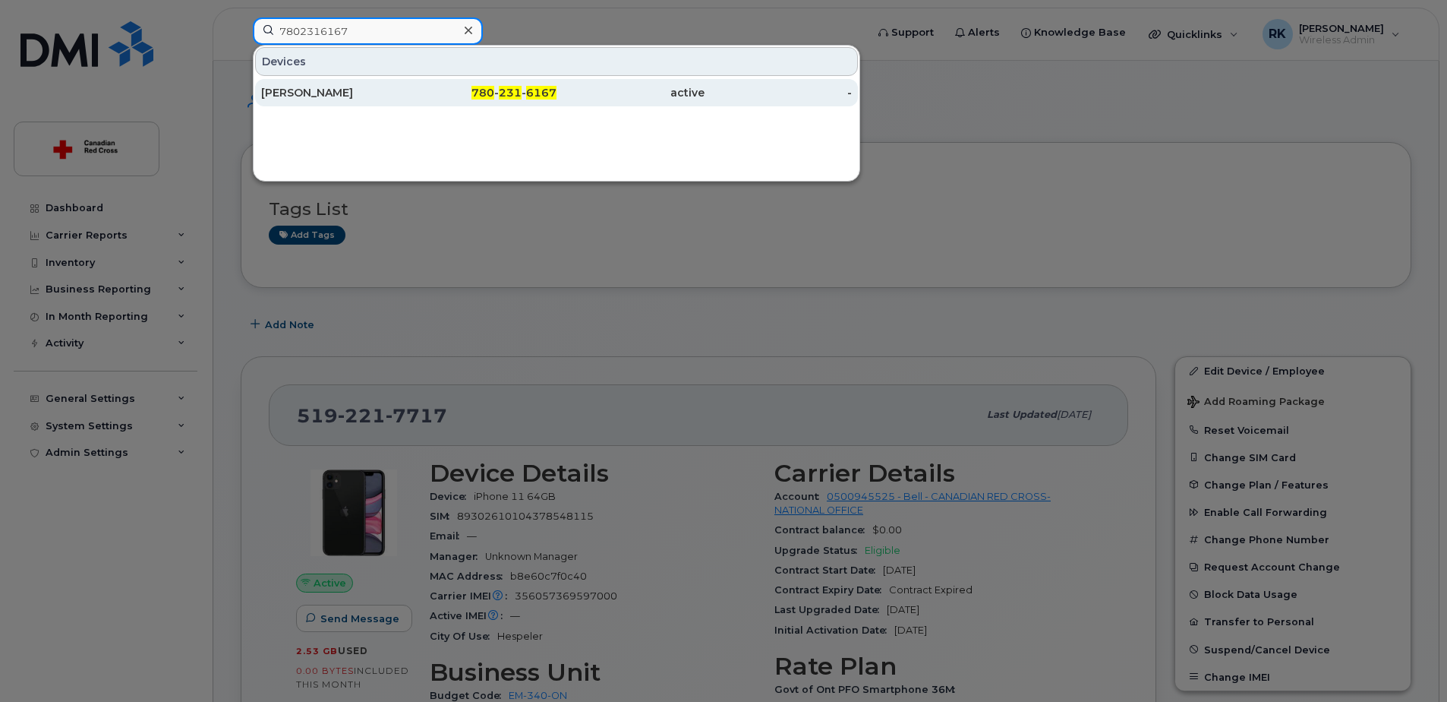
type input "7802316167"
click at [311, 90] on div "[PERSON_NAME]" at bounding box center [335, 92] width 148 height 15
